Goal: Use online tool/utility: Utilize a website feature to perform a specific function

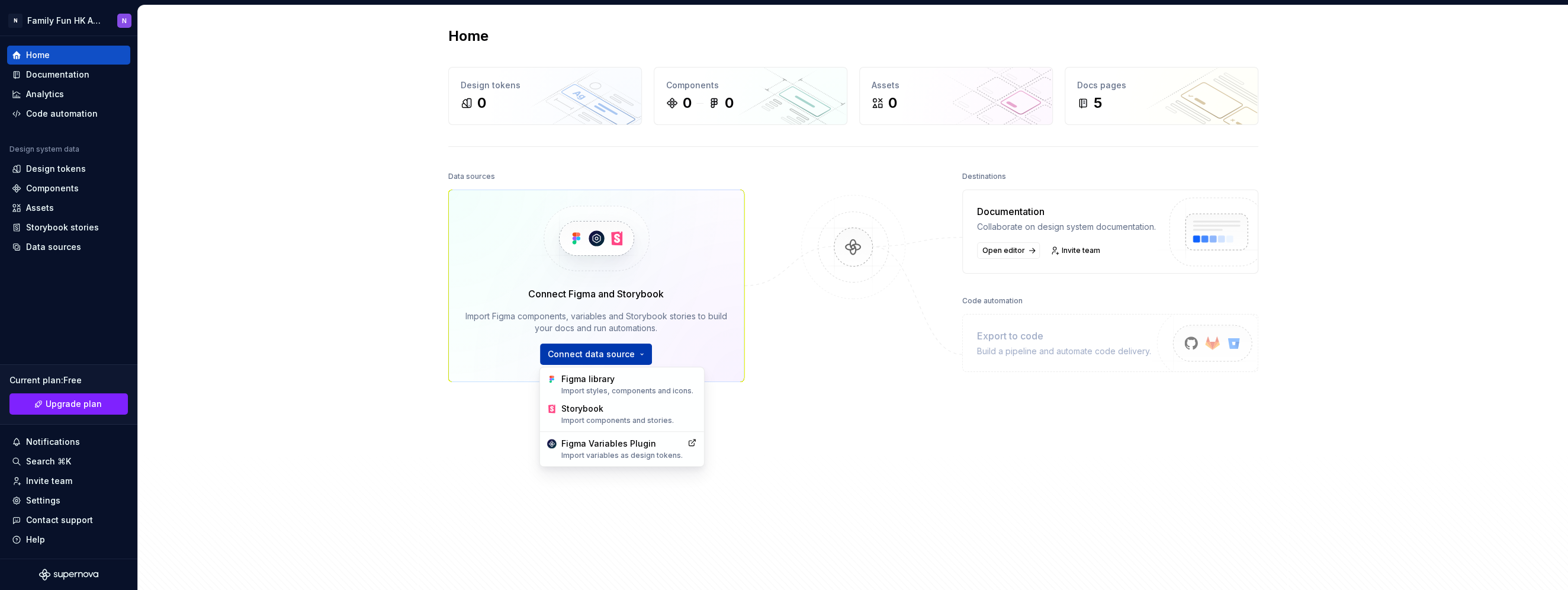
click at [620, 355] on html "N Family Fun HK App N Home Documentation Analytics Code automation Design syste…" at bounding box center [784, 295] width 1568 height 590
click at [617, 384] on div "Figma library Import styles, components and icons." at bounding box center [628, 384] width 135 height 23
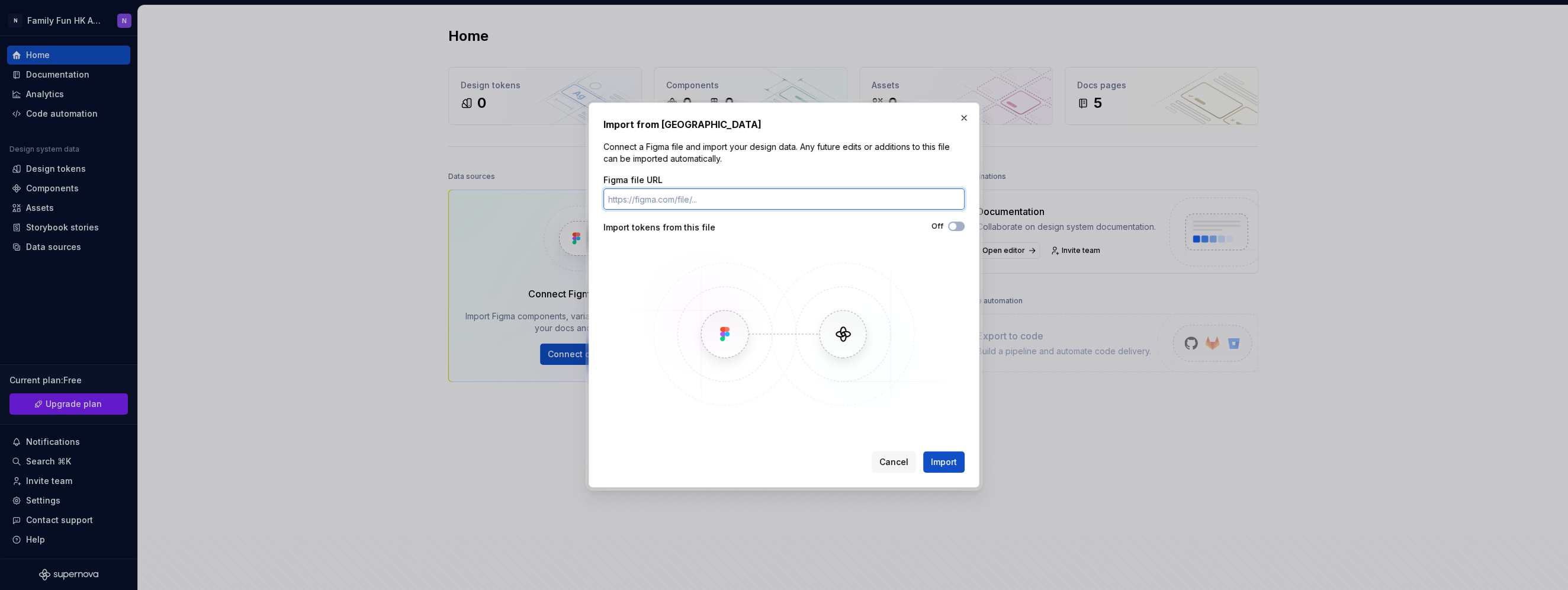
click at [693, 201] on input "Figma file URL" at bounding box center [784, 199] width 361 height 21
click at [959, 114] on button "button" at bounding box center [964, 118] width 16 height 16
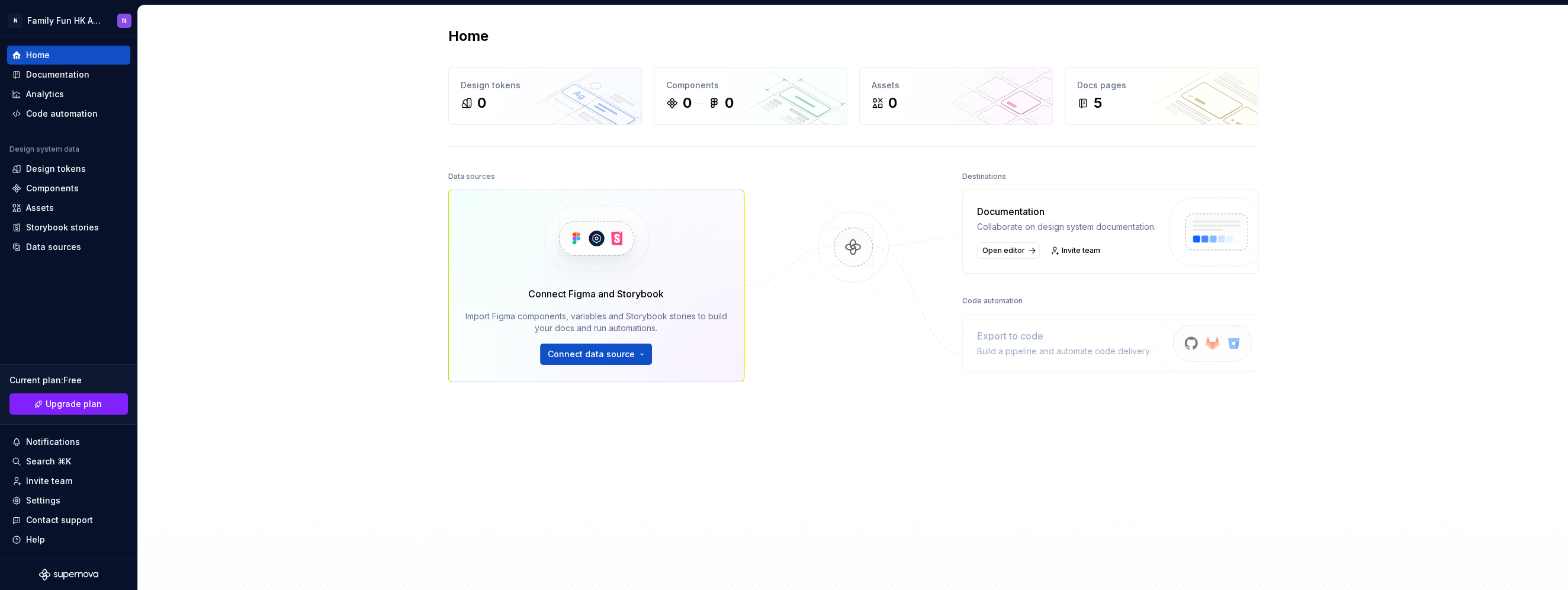
click at [620, 356] on html "N Family Fun HK App N Home Documentation Analytics Code automation Design syste…" at bounding box center [784, 295] width 1568 height 590
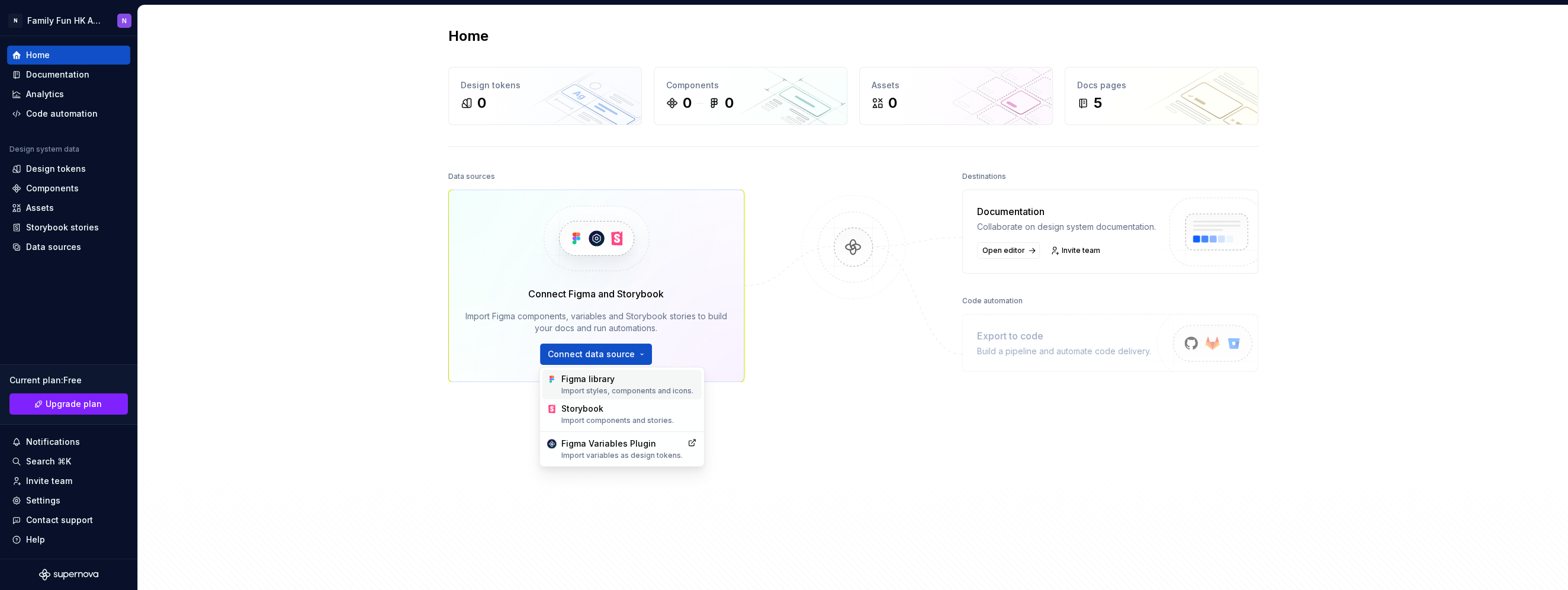
click at [633, 384] on div "Figma library Import styles, components and icons." at bounding box center [628, 384] width 135 height 23
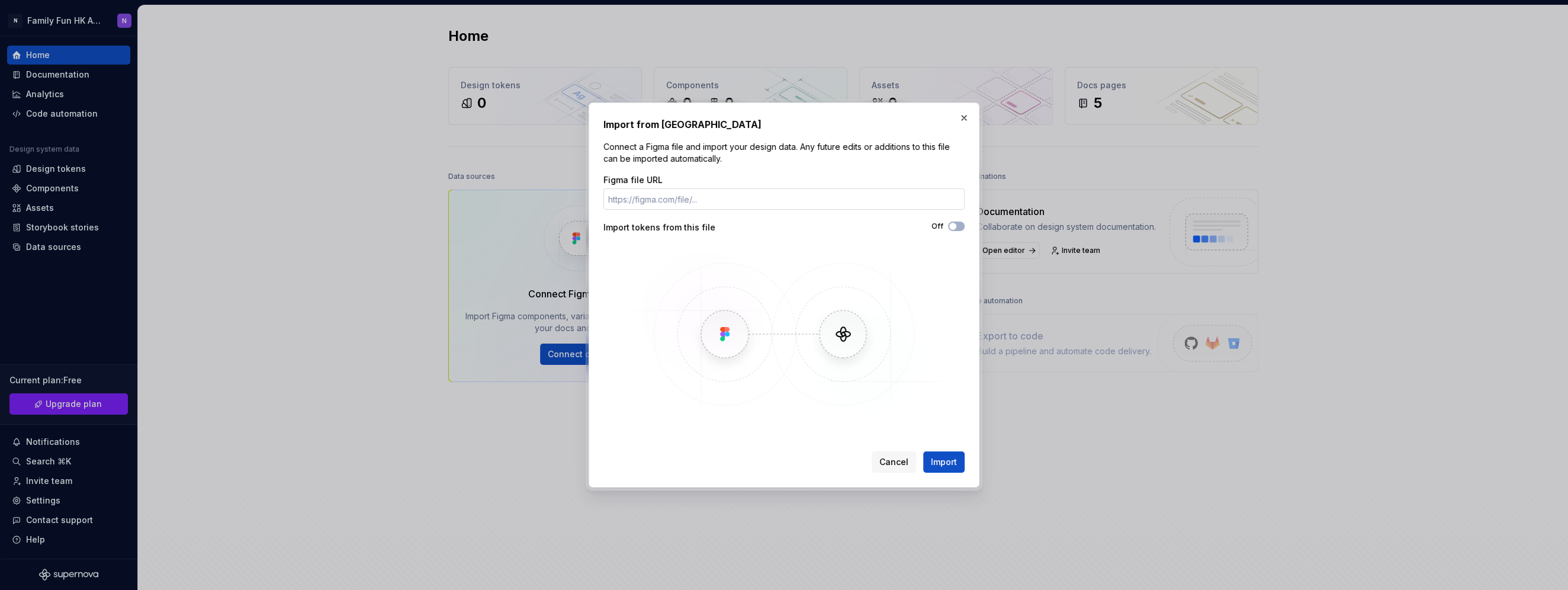
click at [684, 190] on input "Figma file URL" at bounding box center [784, 199] width 361 height 21
click at [952, 226] on span "button" at bounding box center [952, 226] width 7 height 7
click at [785, 204] on input "Figma file URL" at bounding box center [784, 199] width 361 height 21
paste input "[URL][DOMAIN_NAME]"
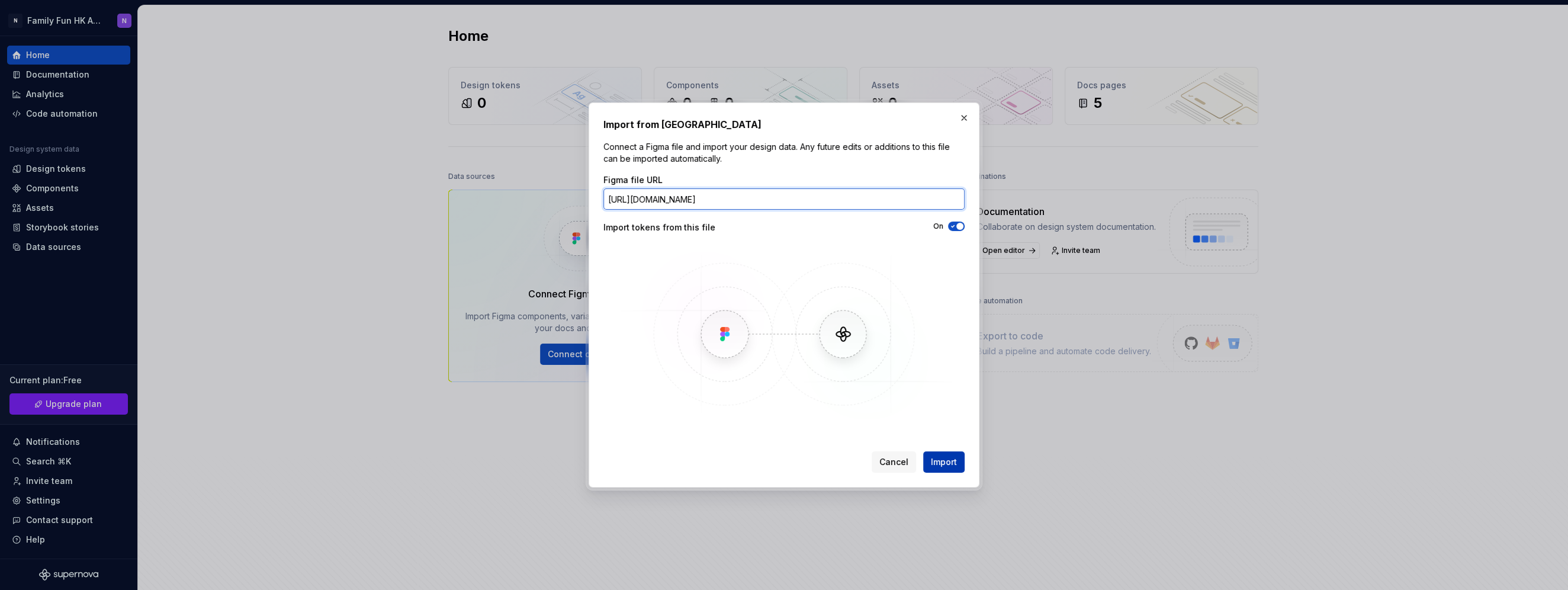
type input "[URL][DOMAIN_NAME]"
click at [952, 461] on span "Import" at bounding box center [944, 462] width 26 height 12
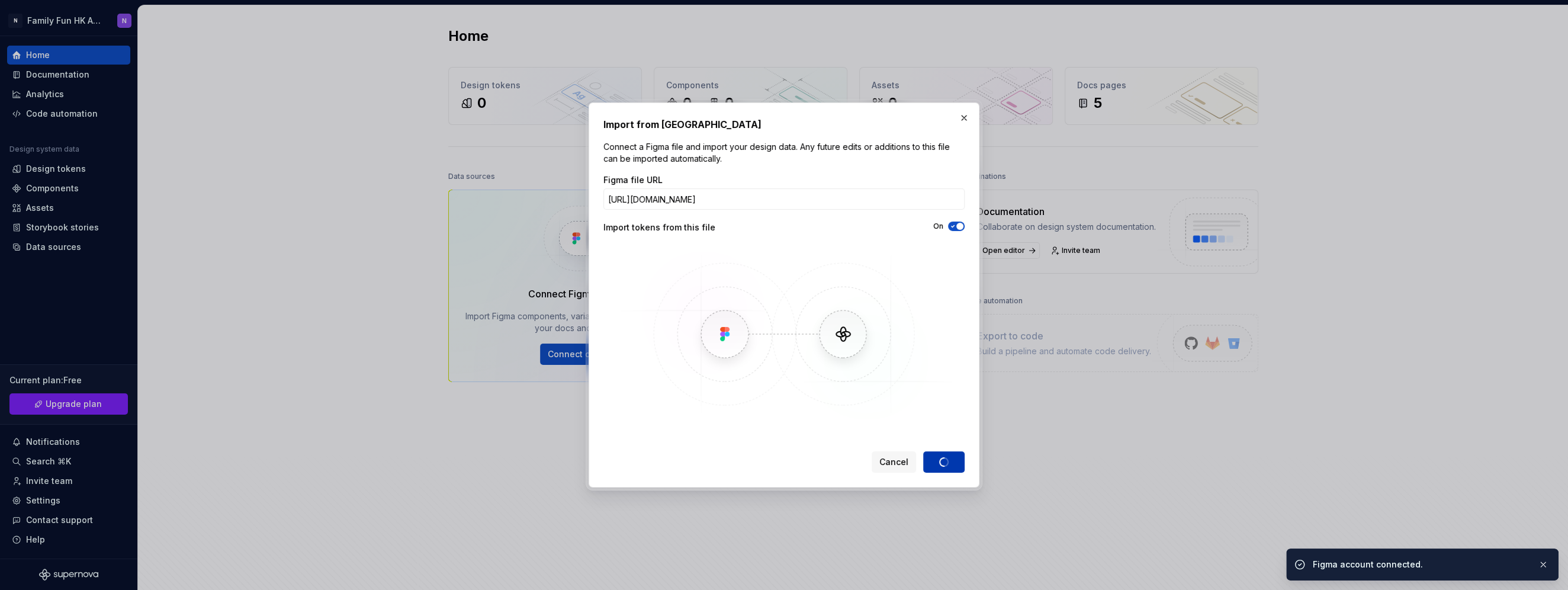
click at [949, 463] on div "Cancel Import" at bounding box center [918, 462] width 93 height 21
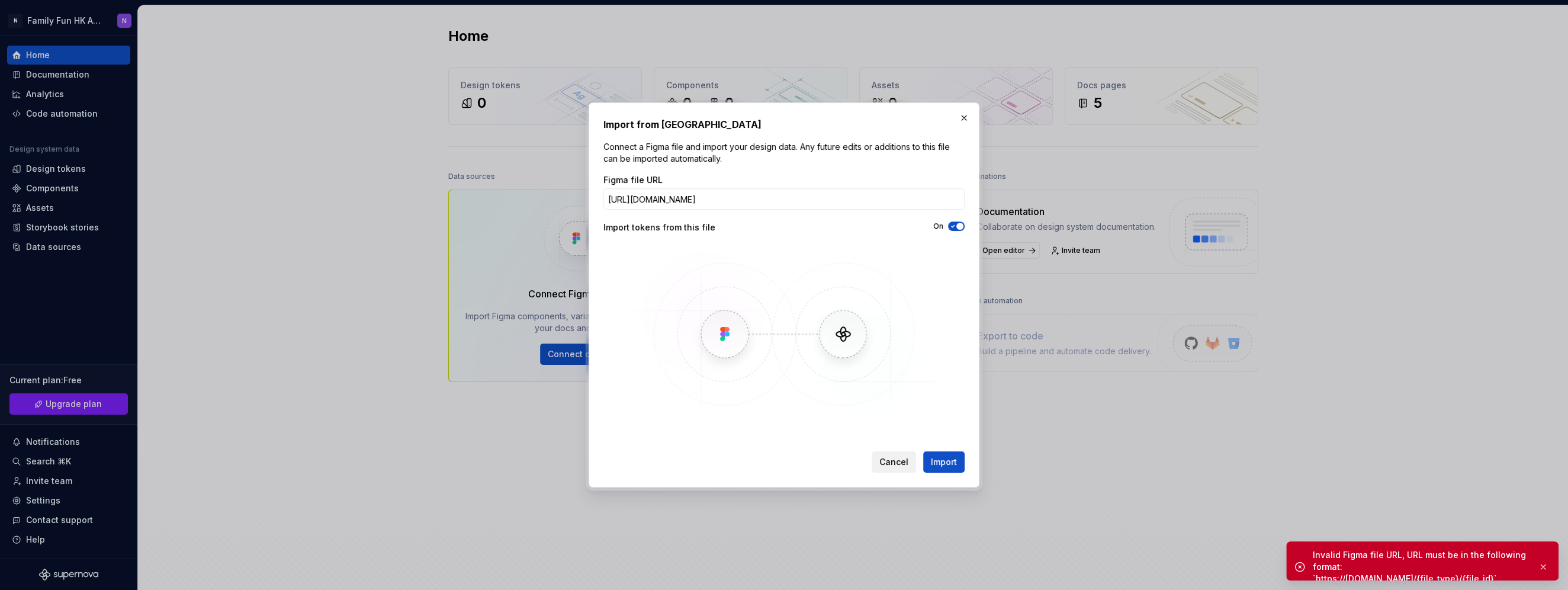
click at [896, 456] on span "Cancel" at bounding box center [893, 462] width 29 height 12
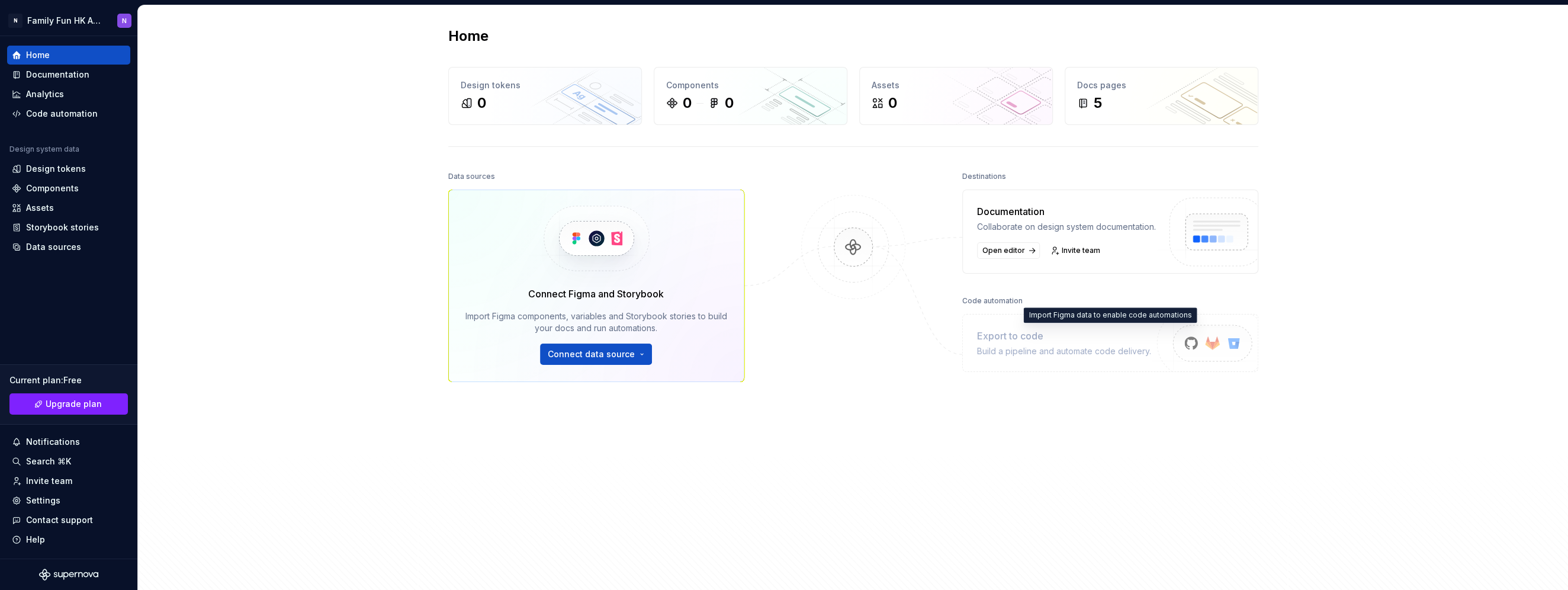
click at [1010, 343] on div "Export to code" at bounding box center [1064, 336] width 174 height 14
click at [1194, 355] on img at bounding box center [1208, 357] width 146 height 96
click at [1190, 355] on img at bounding box center [1208, 357] width 146 height 96
click at [1235, 353] on img at bounding box center [1208, 357] width 146 height 96
click at [1212, 355] on img at bounding box center [1208, 357] width 146 height 96
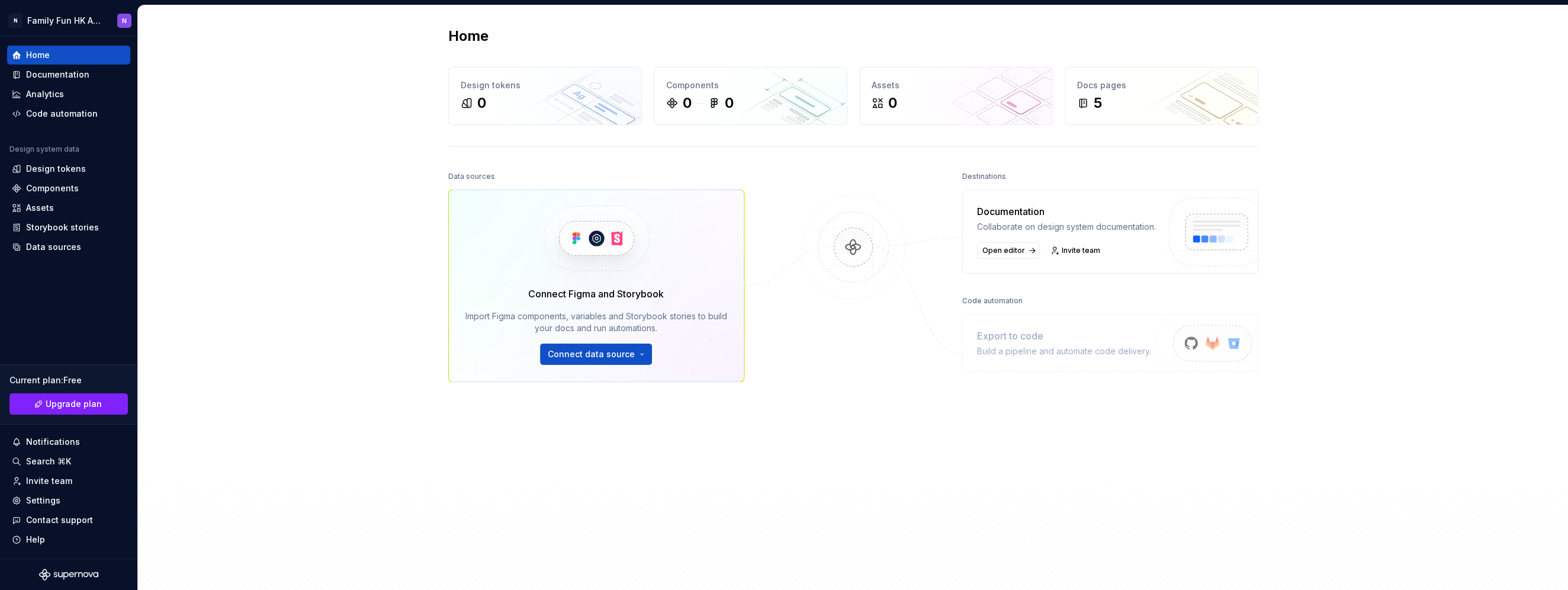
click at [835, 235] on img at bounding box center [853, 259] width 115 height 128
click at [576, 347] on html "N Family Fun HK App N Home Documentation Analytics Code automation Design syste…" at bounding box center [784, 295] width 1568 height 590
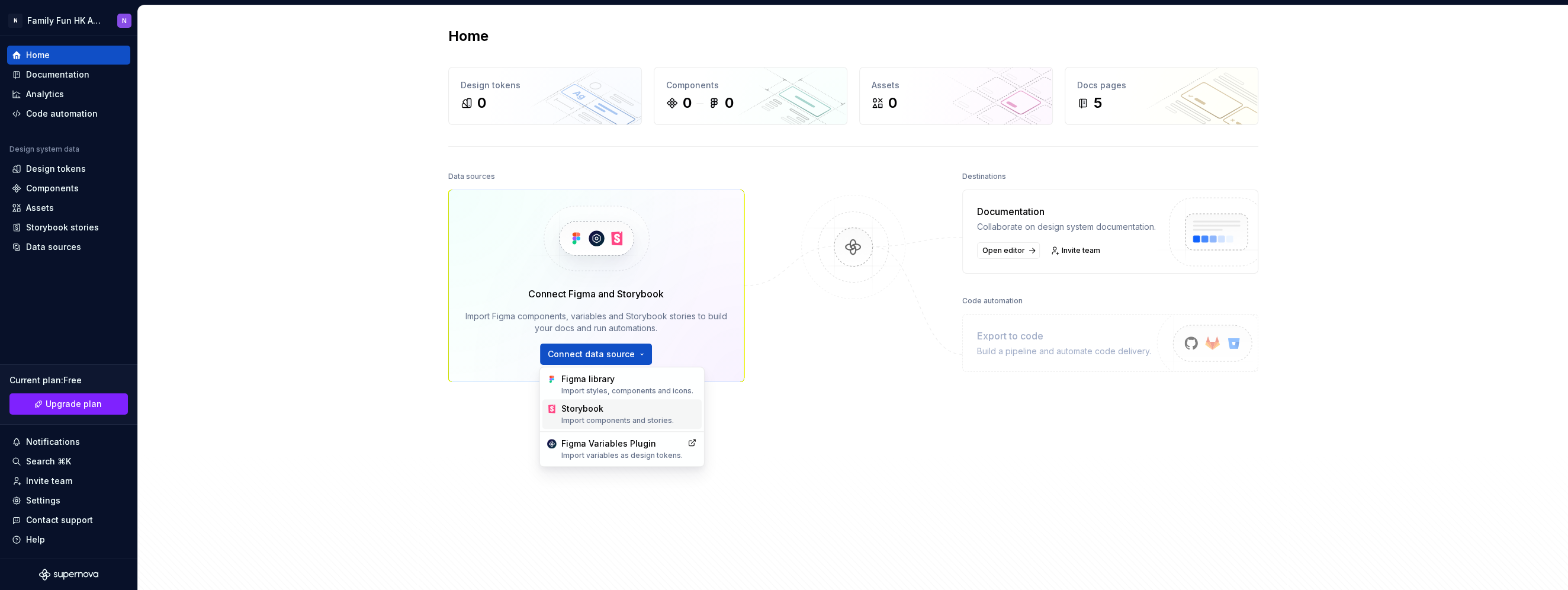
click at [590, 420] on div "Import components and stories." at bounding box center [628, 421] width 135 height 9
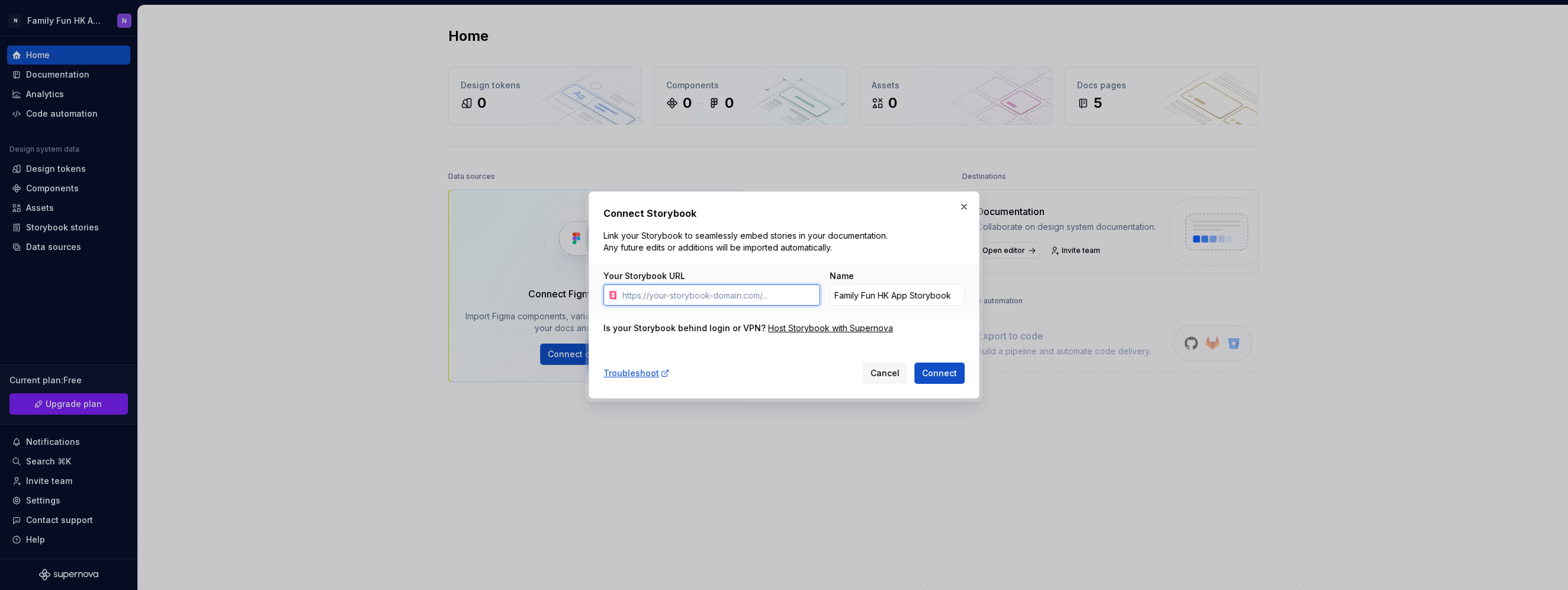
click at [701, 290] on input "Your Storybook URL" at bounding box center [719, 295] width 203 height 21
click at [877, 298] on input "Family Fun HK App Storybook" at bounding box center [897, 295] width 135 height 21
click at [718, 294] on input "Your Storybook URL" at bounding box center [719, 295] width 203 height 21
click at [966, 205] on button "button" at bounding box center [964, 206] width 16 height 16
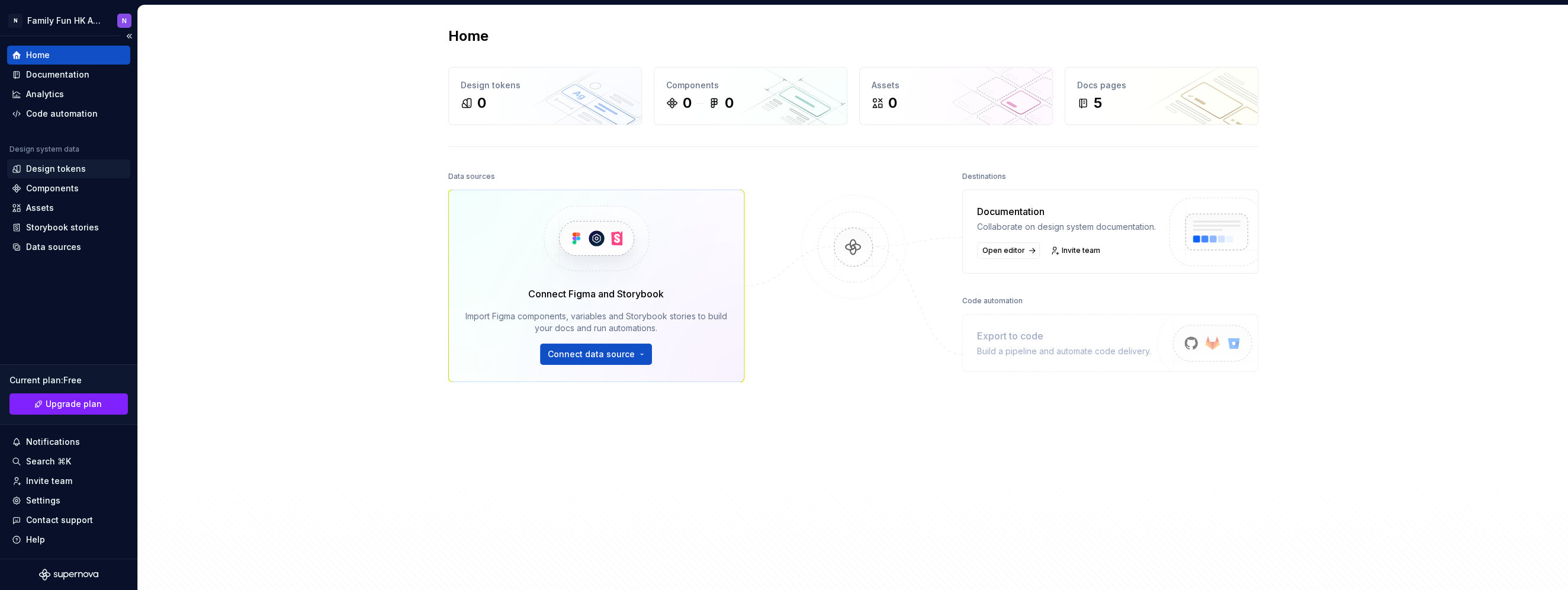
click at [41, 171] on div "Design tokens" at bounding box center [56, 169] width 60 height 12
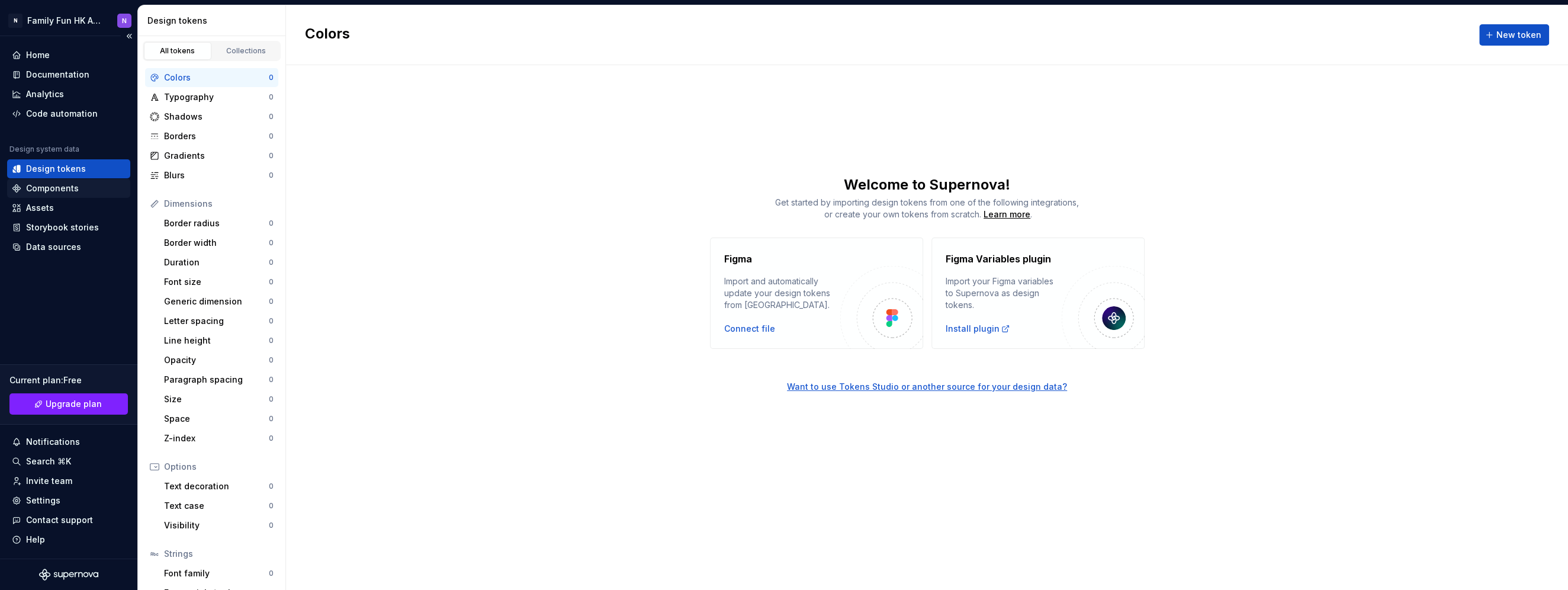
click at [41, 186] on div "Components" at bounding box center [52, 188] width 52 height 12
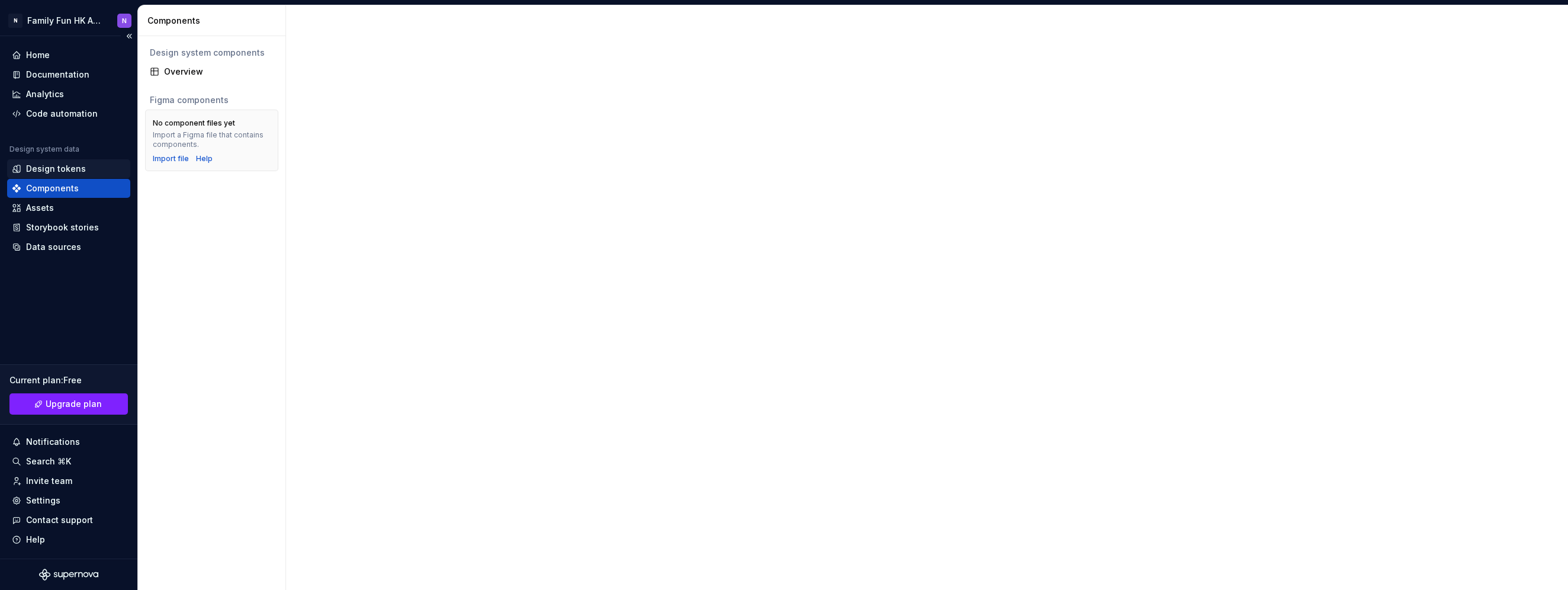
click at [50, 170] on div "Design tokens" at bounding box center [56, 169] width 60 height 12
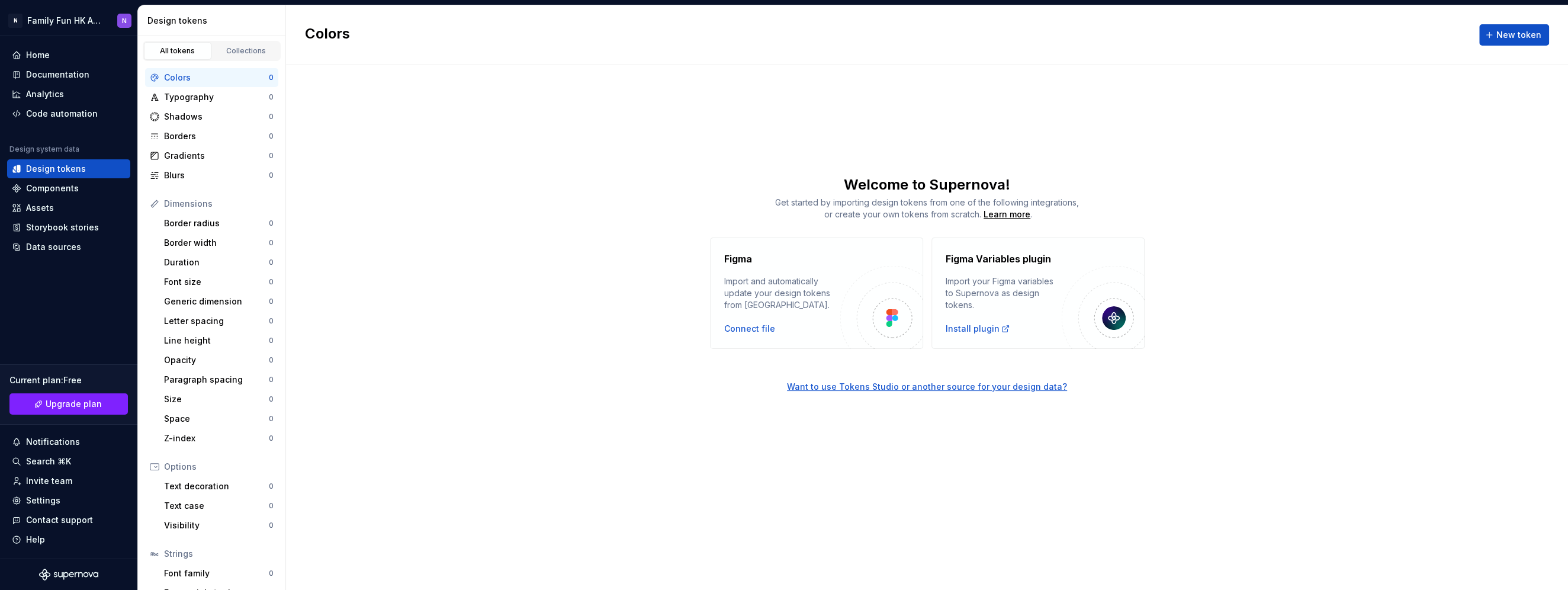
click at [896, 317] on img at bounding box center [892, 318] width 13 height 18
click at [767, 330] on div "Connect file" at bounding box center [750, 328] width 51 height 12
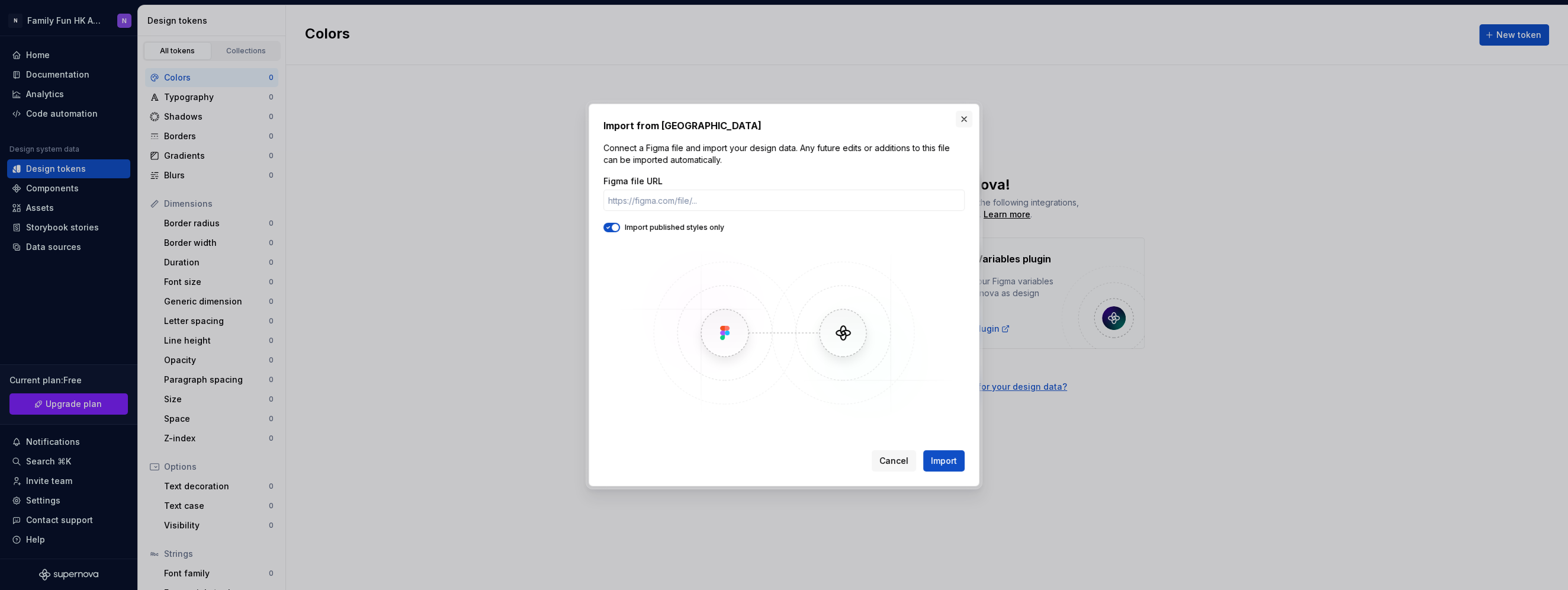
click at [965, 119] on button "button" at bounding box center [964, 118] width 16 height 16
